Goal: Transaction & Acquisition: Download file/media

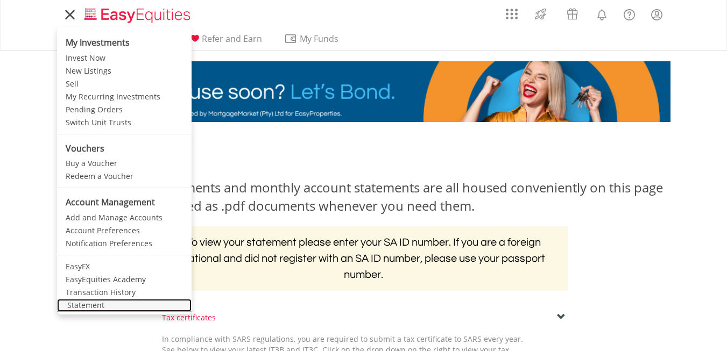
click at [86, 303] on link "Statement" at bounding box center [124, 305] width 135 height 13
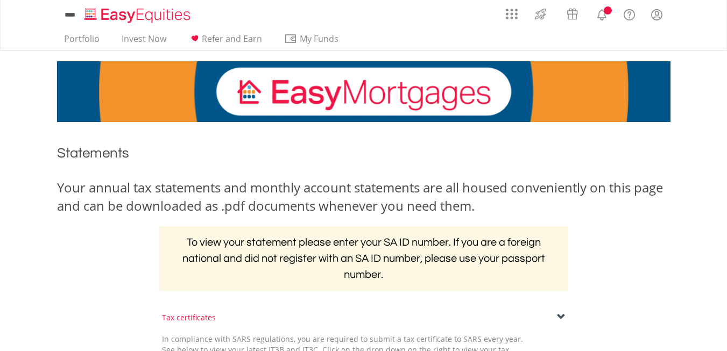
scroll to position [215, 0]
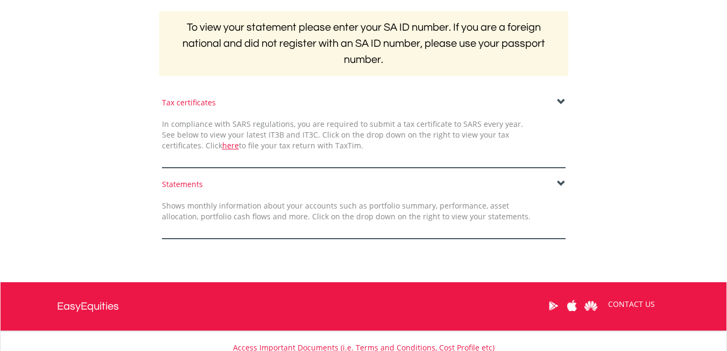
click at [564, 185] on span at bounding box center [561, 184] width 9 height 9
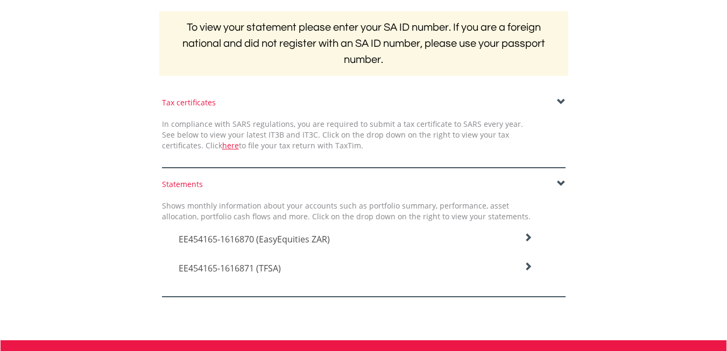
click at [527, 242] on icon at bounding box center [527, 237] width 9 height 9
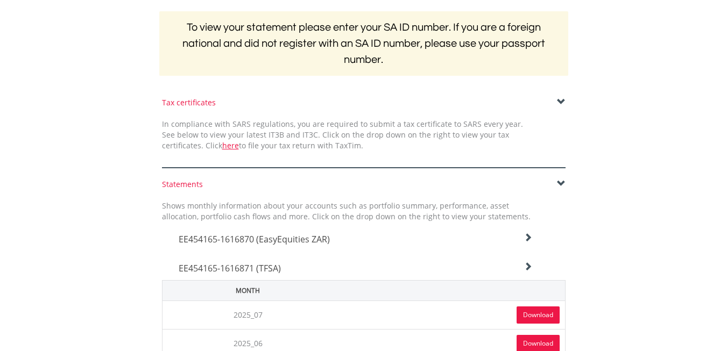
click at [526, 318] on link "Download" at bounding box center [537, 315] width 43 height 17
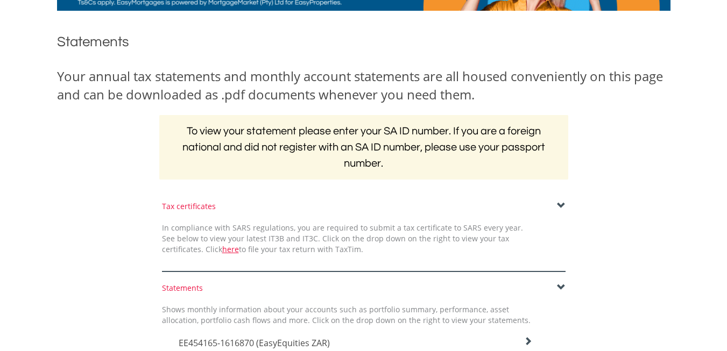
scroll to position [0, 0]
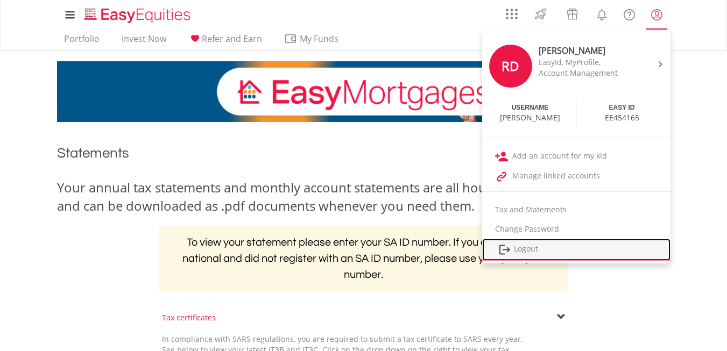
click at [522, 248] on link "Logout" at bounding box center [576, 250] width 188 height 22
